Goal: Transaction & Acquisition: Download file/media

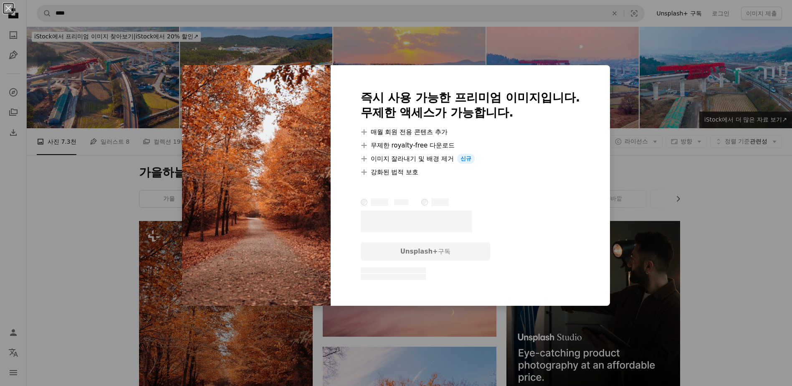
scroll to position [167, 0]
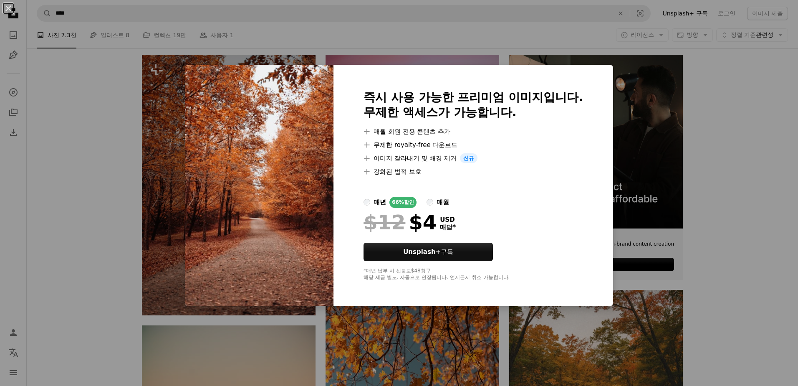
click at [109, 197] on div "An X shape 즉시 사용 가능한 프리미엄 이미지입니다. 무제한 액세스가 가능합니다. A plus sign 매월 회원 전용 콘텐츠 추가 A…" at bounding box center [399, 193] width 798 height 386
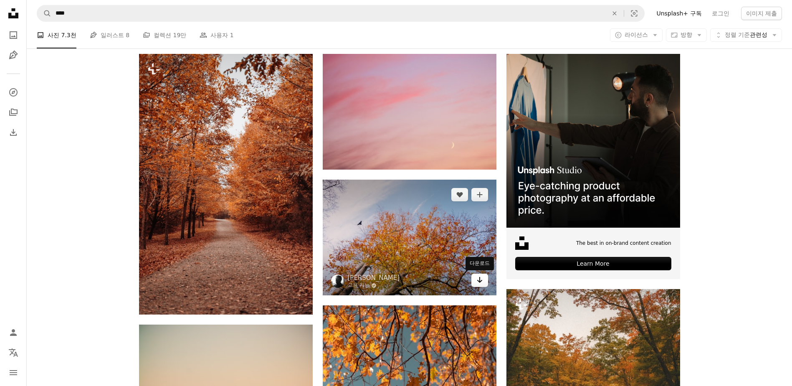
click at [479, 283] on icon "Arrow pointing down" at bounding box center [480, 280] width 7 height 10
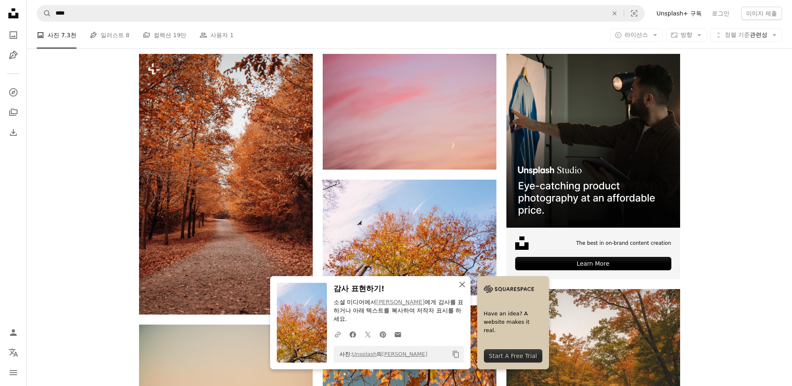
click at [459, 289] on icon "An X shape" at bounding box center [462, 284] width 10 height 10
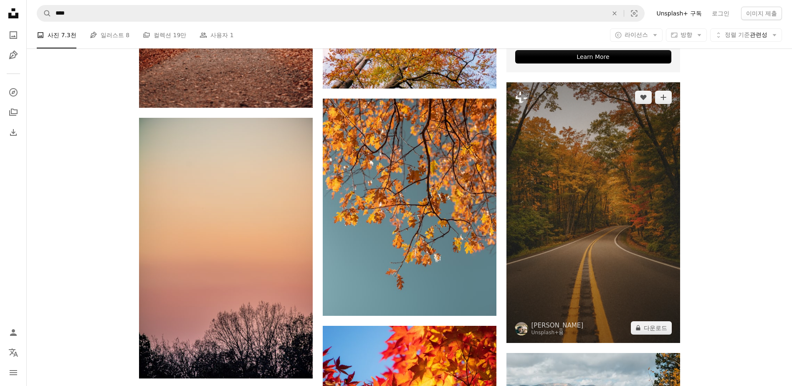
scroll to position [376, 0]
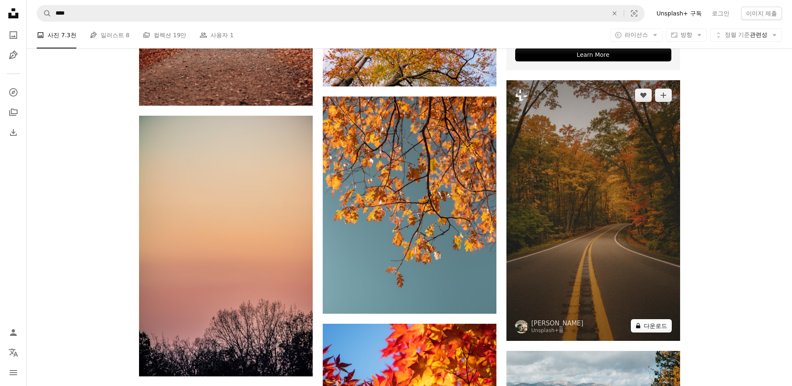
click at [645, 328] on button "A lock 다운로드" at bounding box center [651, 325] width 41 height 13
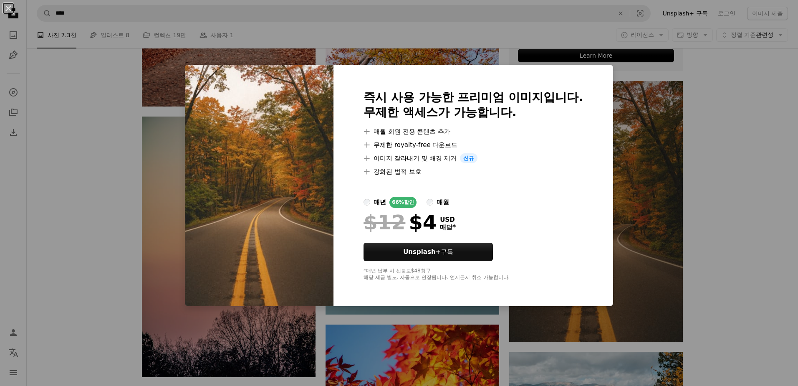
click at [705, 224] on div "An X shape 즉시 사용 가능한 프리미엄 이미지입니다. 무제한 액세스가 가능합니다. A plus sign 매월 회원 전용 콘텐츠 추가 A…" at bounding box center [399, 193] width 798 height 386
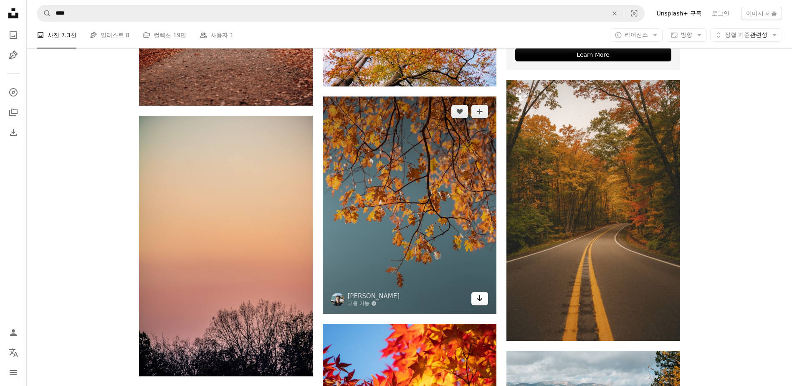
click at [480, 299] on icon "다운로드" at bounding box center [479, 298] width 5 height 6
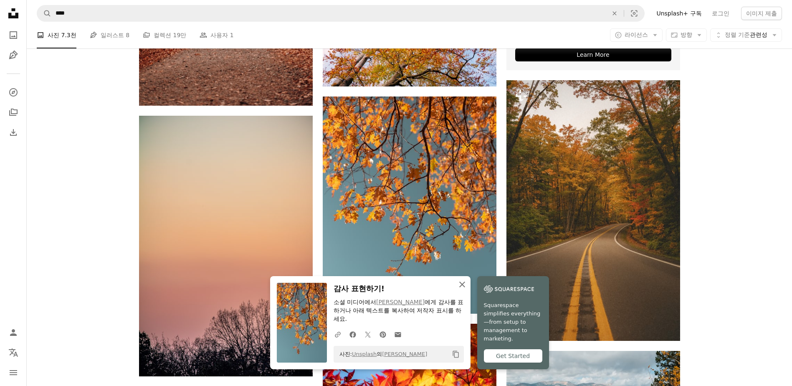
click at [459, 283] on icon "An X shape" at bounding box center [462, 284] width 10 height 10
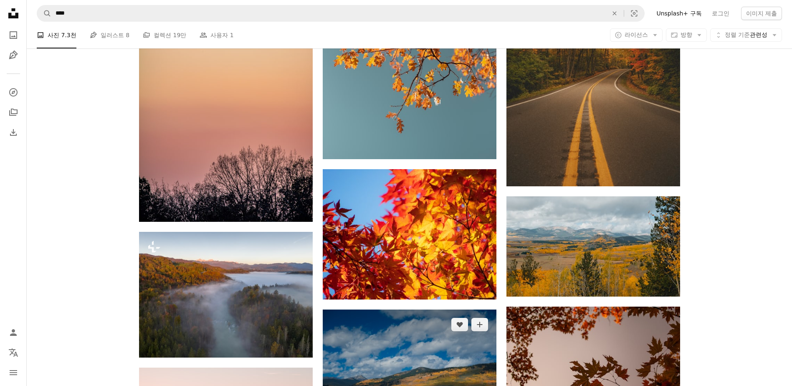
scroll to position [585, 0]
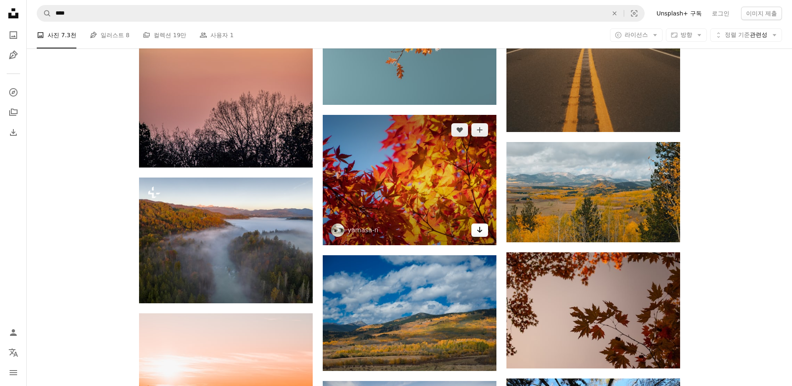
click at [480, 232] on icon "다운로드" at bounding box center [479, 230] width 5 height 6
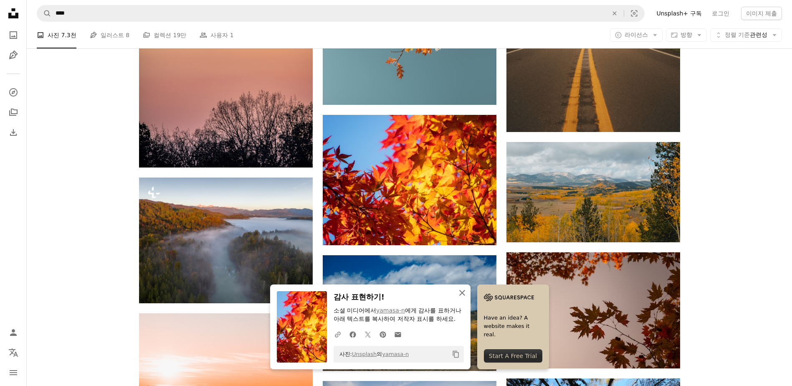
click at [459, 290] on icon "An X shape" at bounding box center [462, 293] width 10 height 10
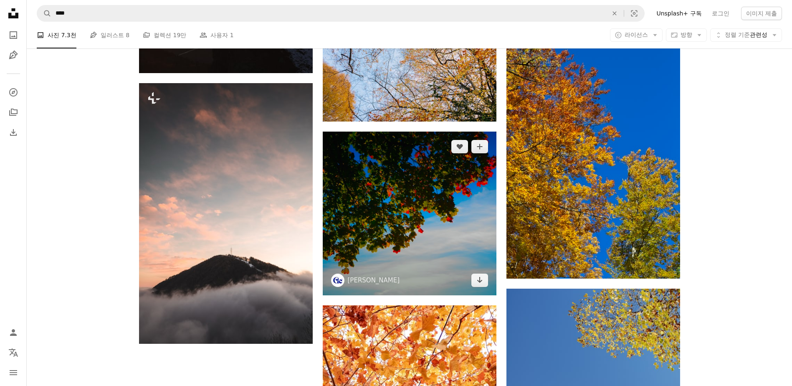
scroll to position [1086, 0]
click at [480, 280] on icon "Arrow pointing down" at bounding box center [480, 279] width 7 height 10
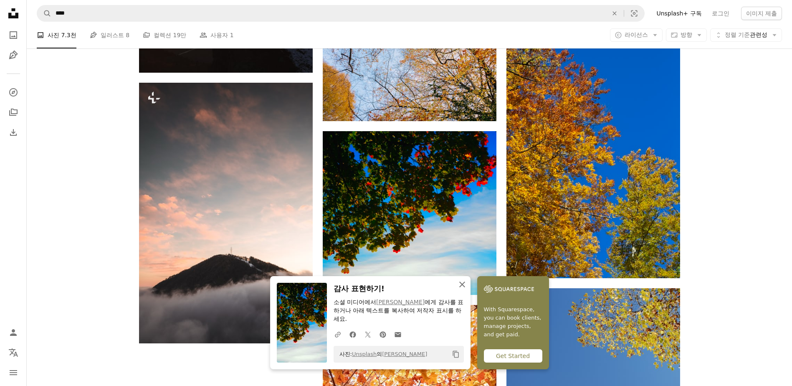
click at [465, 285] on icon "An X shape" at bounding box center [462, 284] width 10 height 10
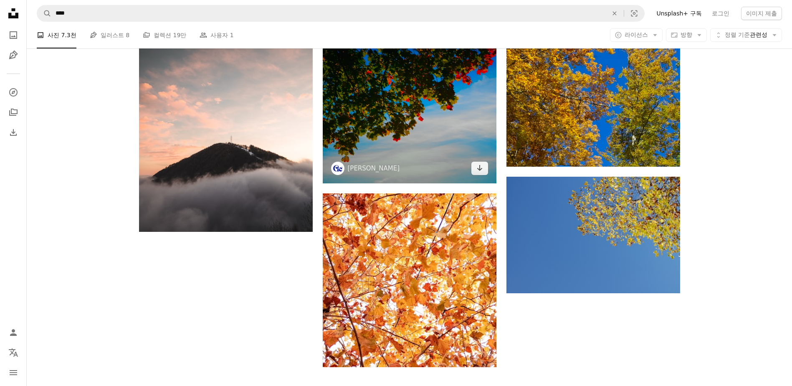
scroll to position [1253, 0]
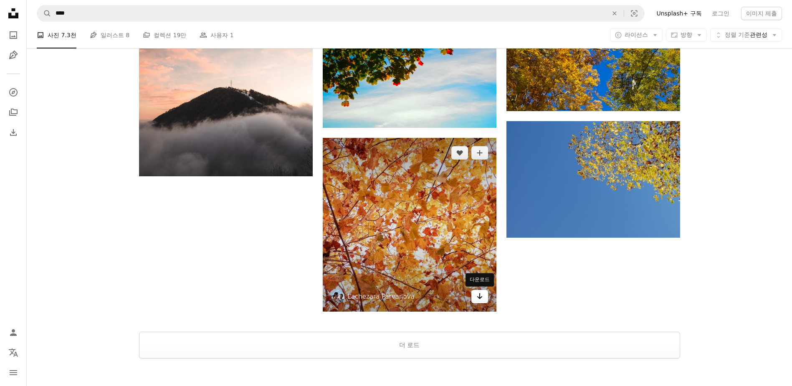
click at [481, 299] on icon "Arrow pointing down" at bounding box center [480, 296] width 7 height 10
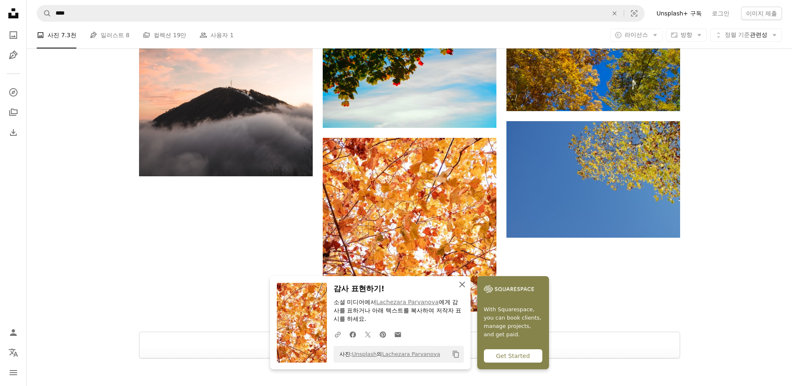
click at [464, 286] on icon "button" at bounding box center [462, 284] width 6 height 6
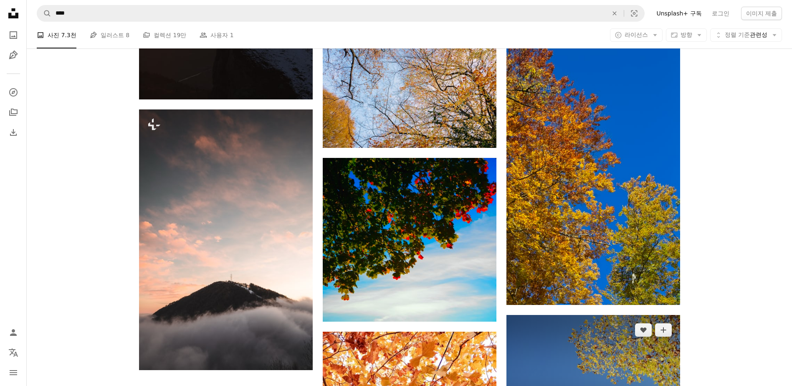
scroll to position [1044, 0]
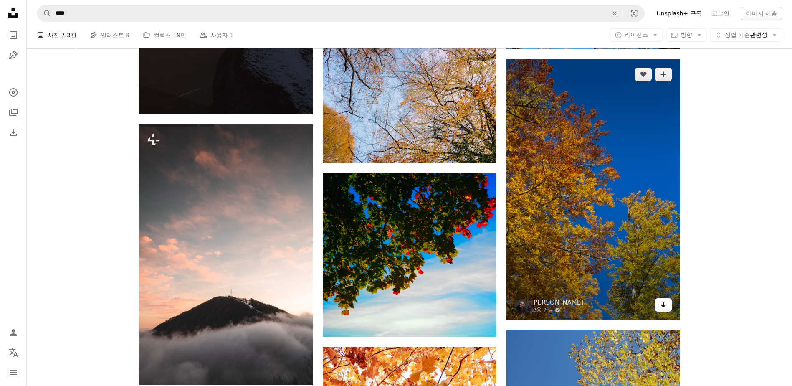
click at [661, 302] on icon "Arrow pointing down" at bounding box center [663, 304] width 7 height 10
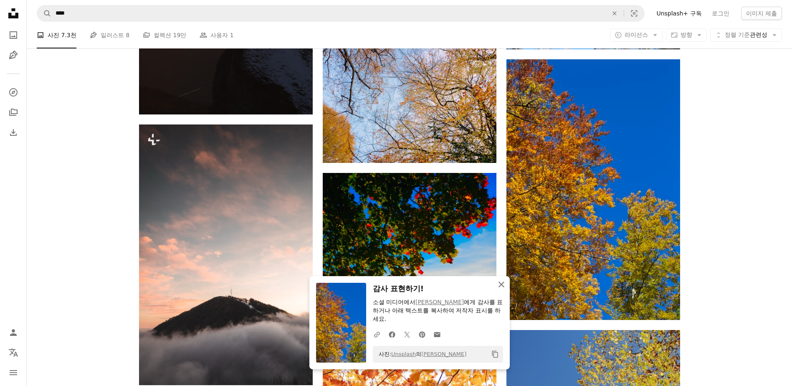
click at [499, 282] on icon "button" at bounding box center [502, 284] width 6 height 6
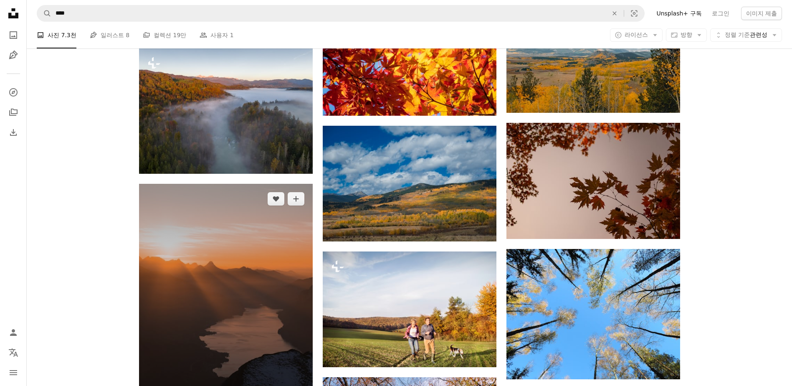
scroll to position [710, 0]
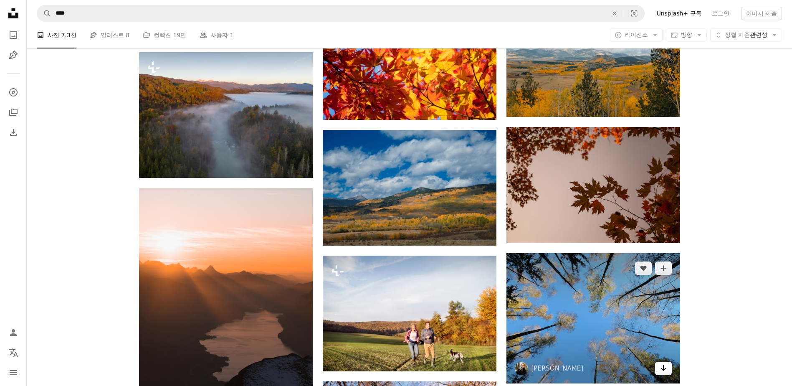
click at [662, 368] on icon "Arrow pointing down" at bounding box center [663, 368] width 7 height 10
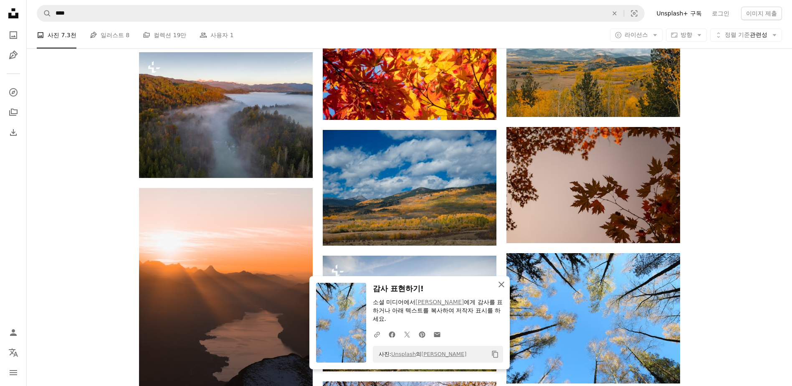
click at [502, 281] on icon "An X shape" at bounding box center [502, 284] width 10 height 10
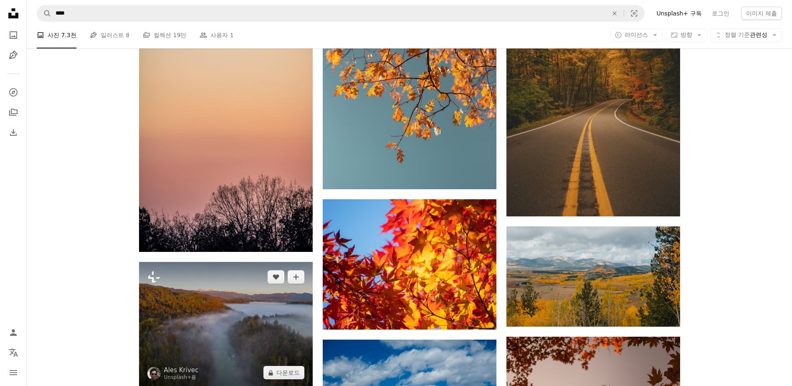
scroll to position [585, 0]
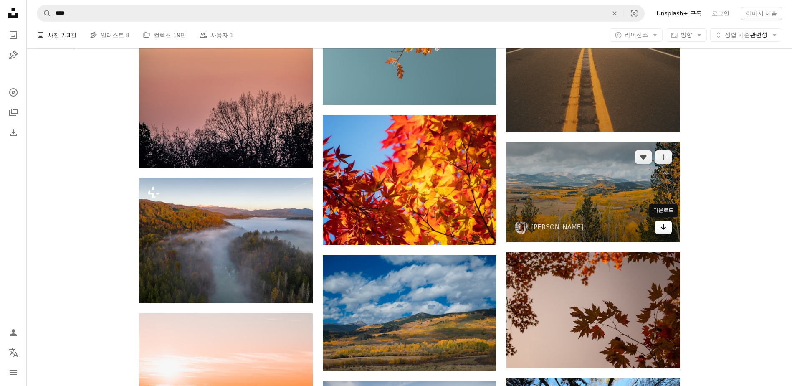
click at [658, 225] on link "Arrow pointing down" at bounding box center [663, 227] width 17 height 13
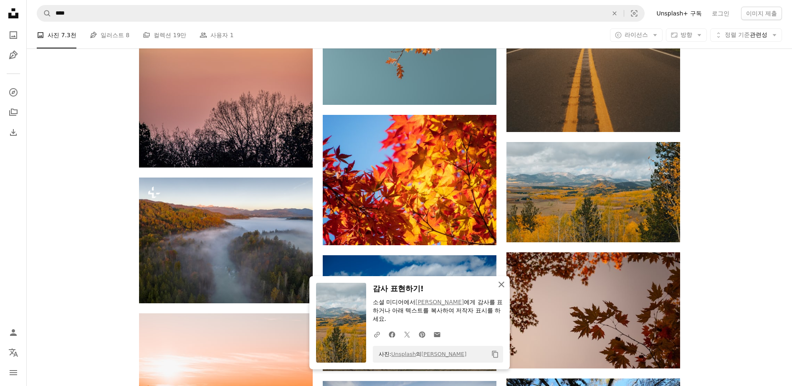
click at [499, 284] on icon "An X shape" at bounding box center [502, 284] width 10 height 10
